Goal: Navigation & Orientation: Find specific page/section

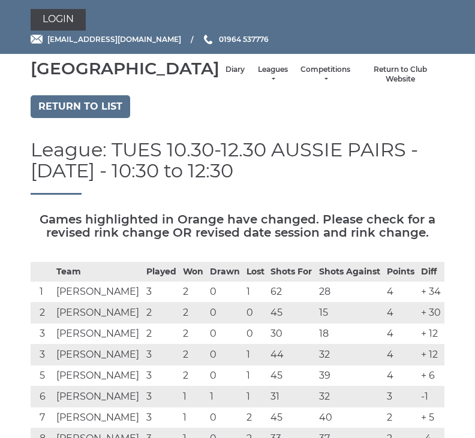
click at [64, 20] on link "Login" at bounding box center [58, 20] width 55 height 22
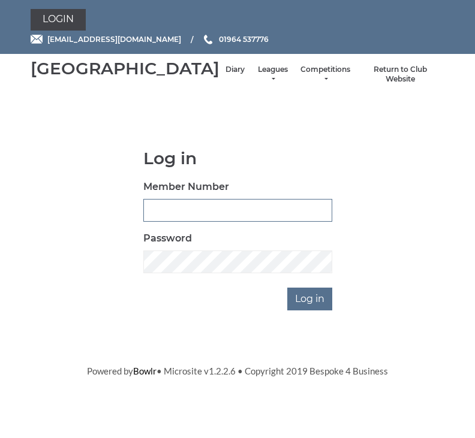
click at [176, 222] on input "Member Number" at bounding box center [237, 210] width 189 height 23
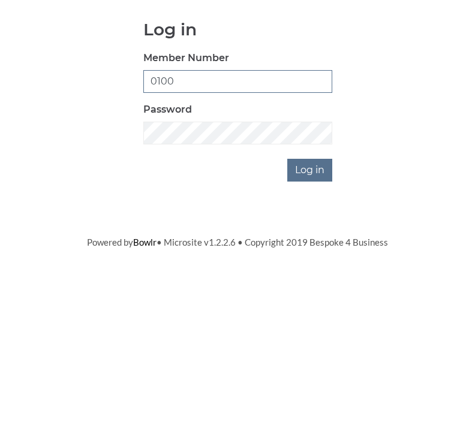
type input "0100"
click at [317, 288] on input "Log in" at bounding box center [309, 299] width 45 height 23
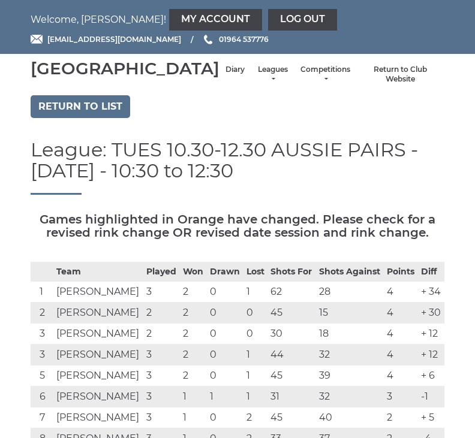
click at [225, 75] on link "Diary" at bounding box center [234, 70] width 19 height 10
